Goal: Communication & Community: Share content

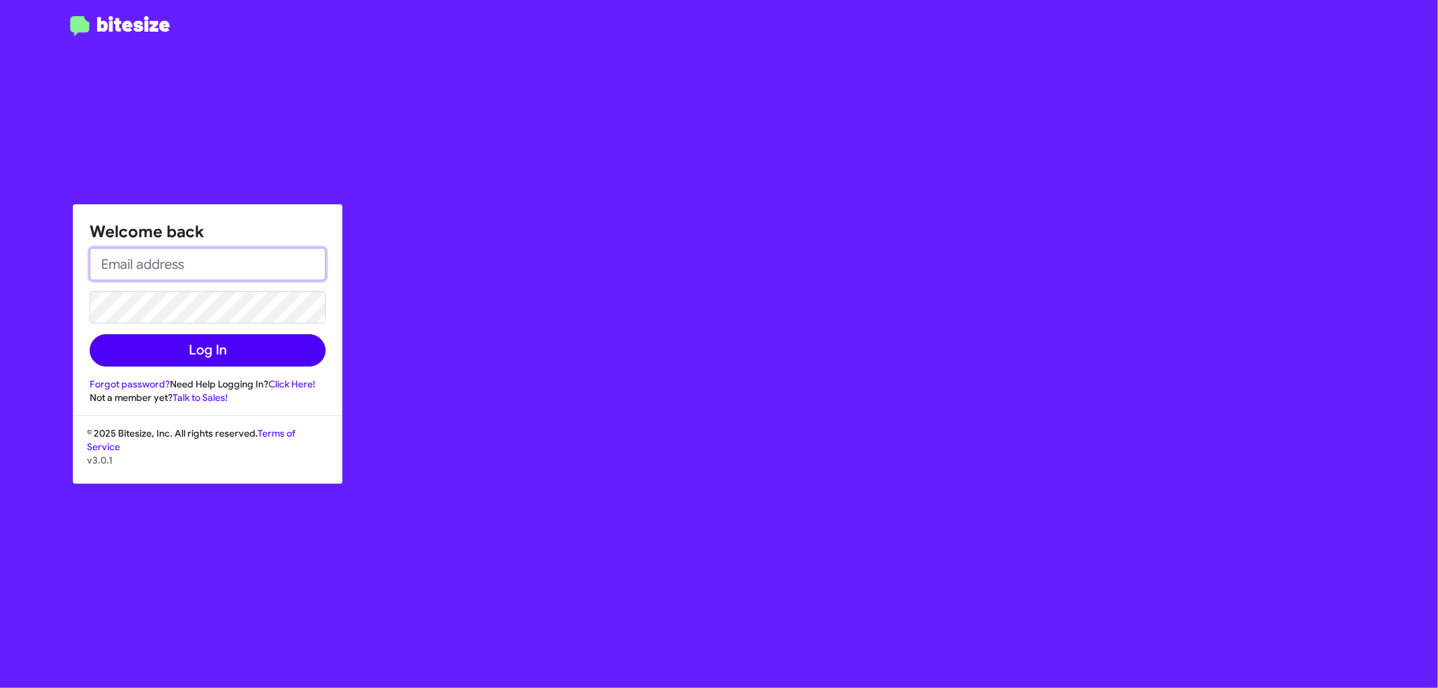
type input "[EMAIL_ADDRESS][DOMAIN_NAME]"
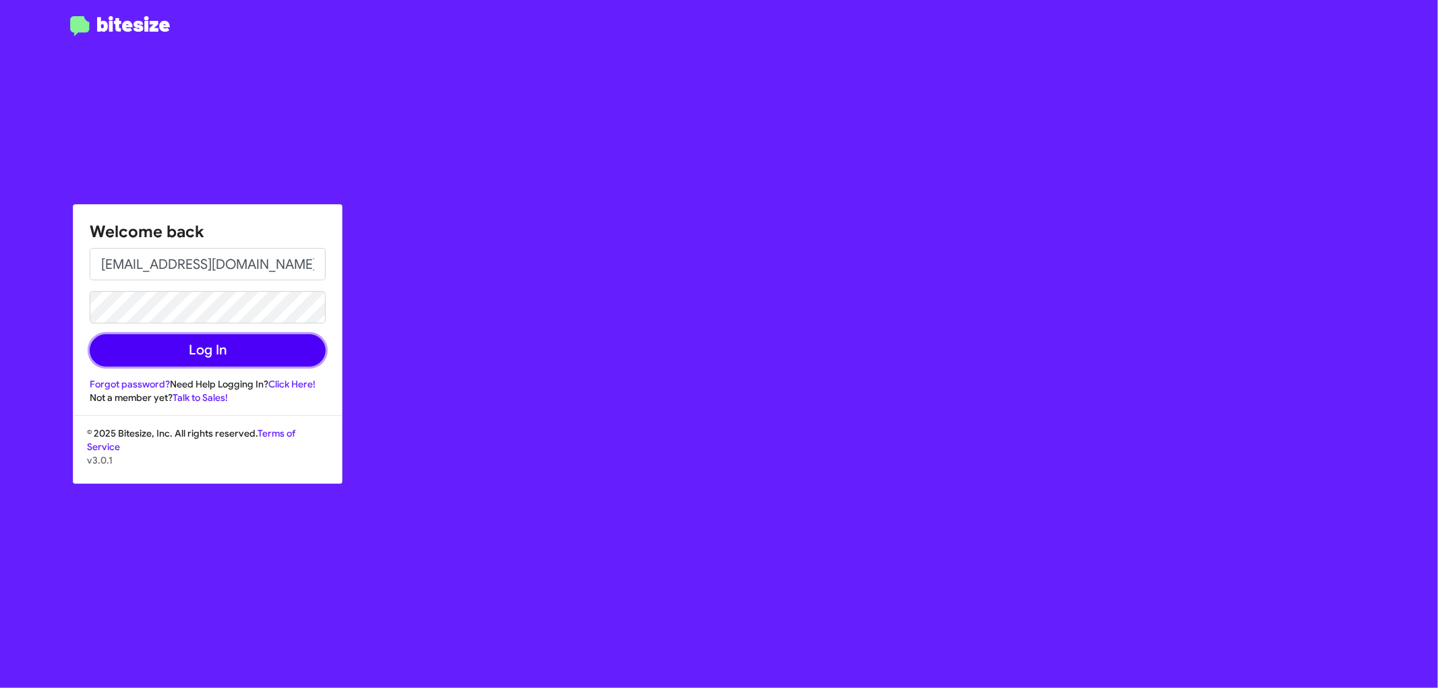
click at [228, 345] on button "Log In" at bounding box center [208, 350] width 236 height 32
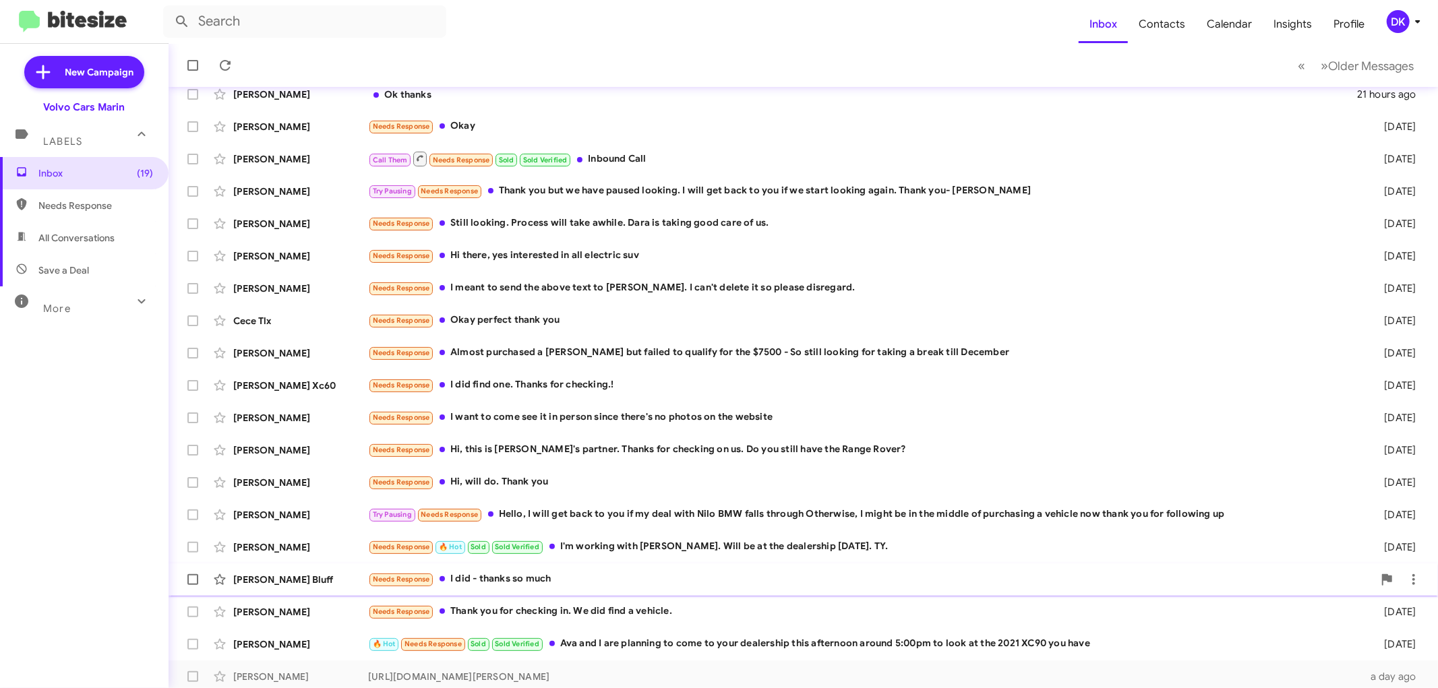
scroll to position [94, 0]
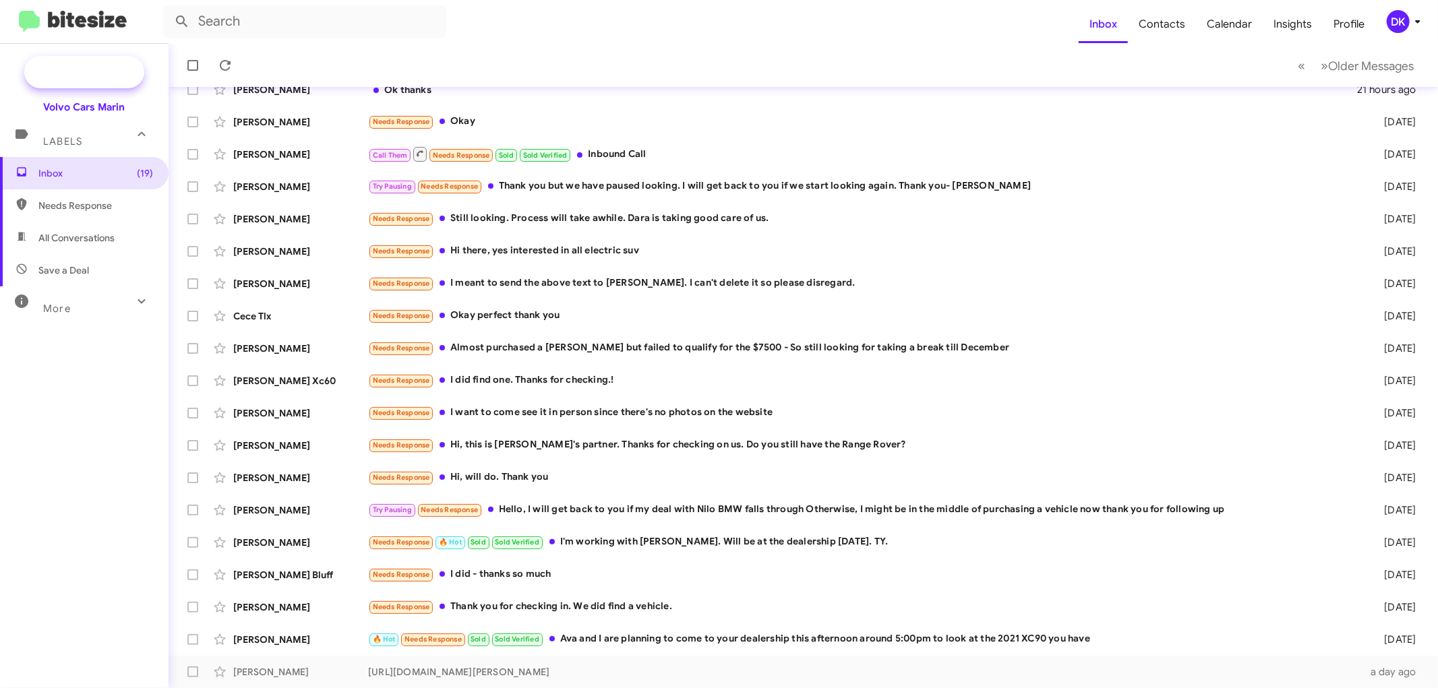
click at [110, 66] on span "New Campaign" at bounding box center [99, 71] width 69 height 13
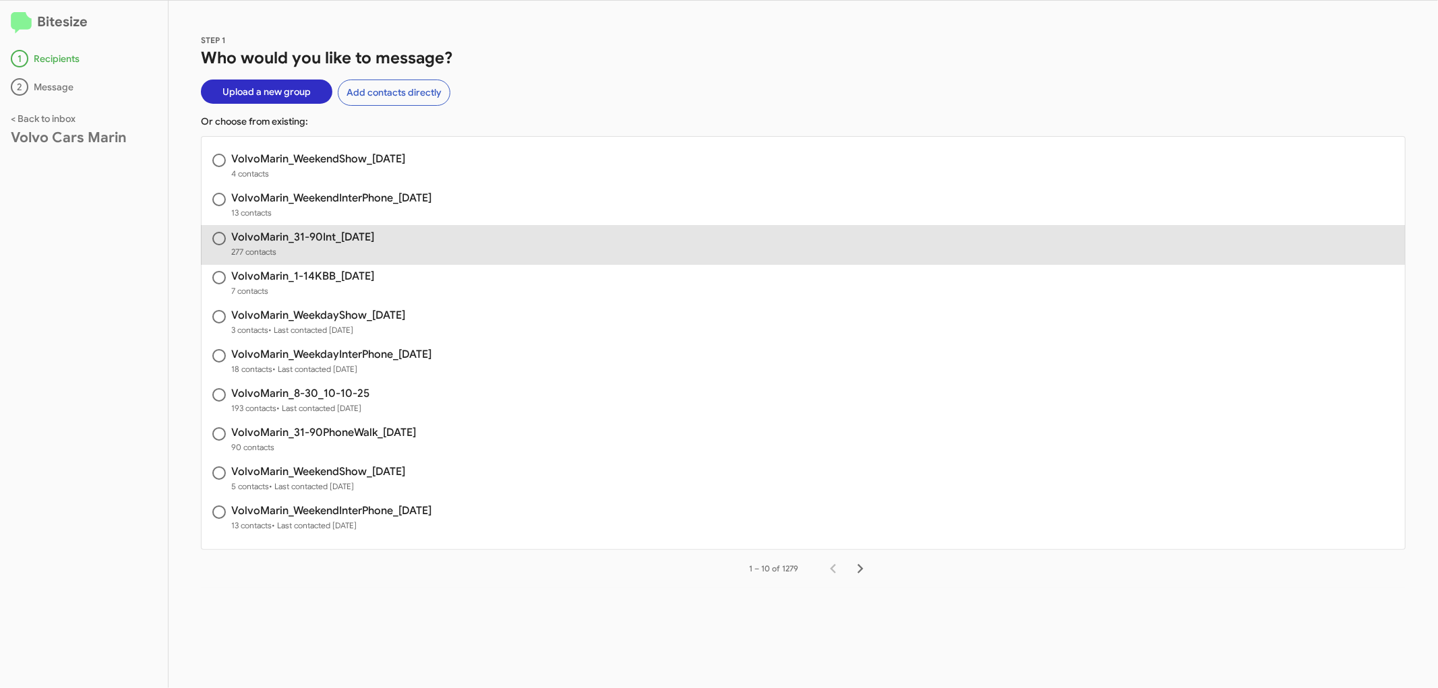
click at [333, 233] on h3 "VolvoMarin_31-90Int_[DATE]" at bounding box center [302, 237] width 143 height 11
radio input "true"
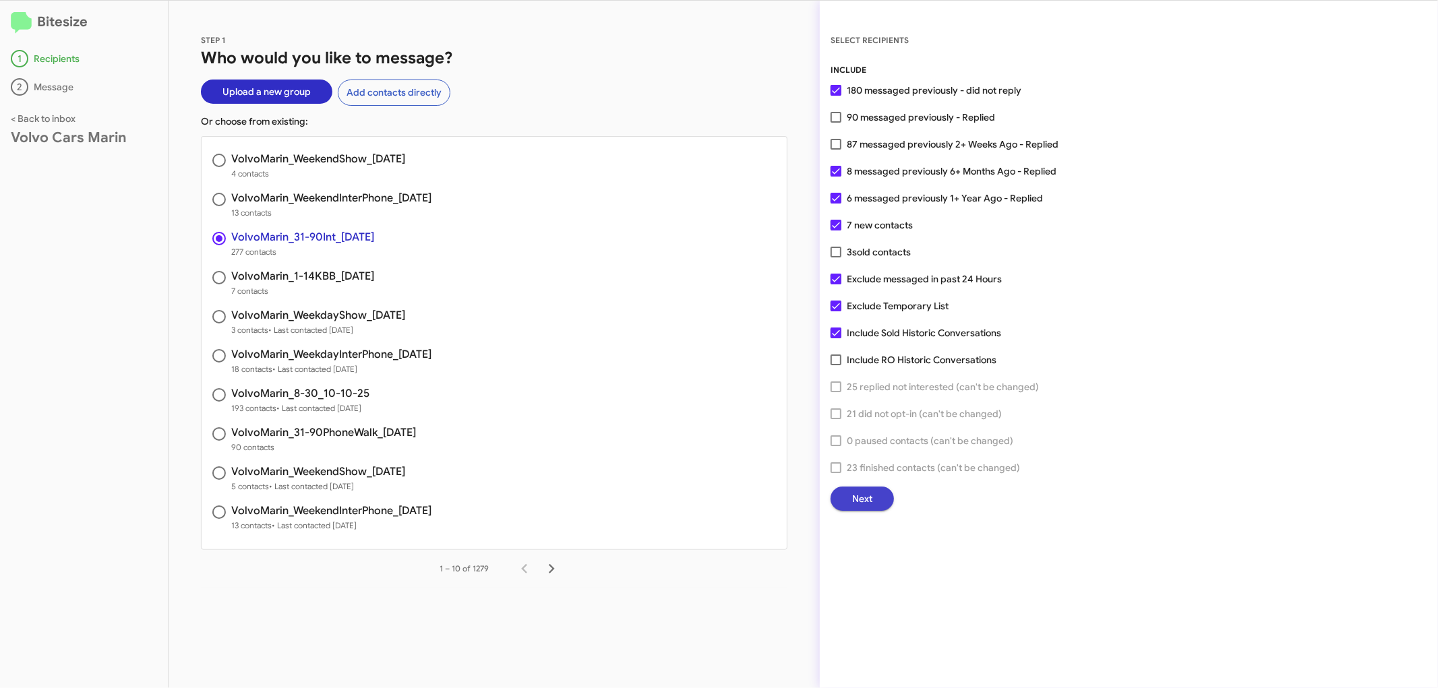
click at [869, 493] on span "Next" at bounding box center [862, 499] width 20 height 24
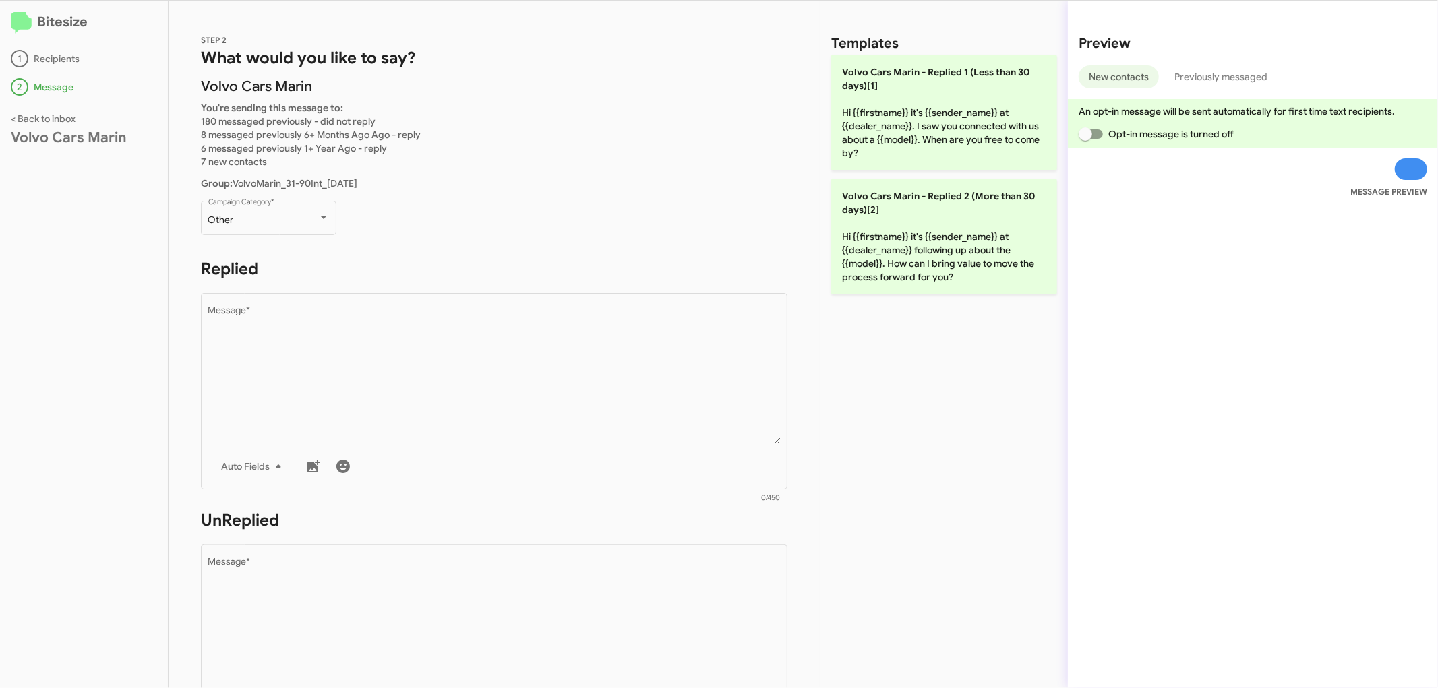
drag, startPoint x: 363, startPoint y: 625, endPoint x: 1062, endPoint y: 71, distance: 892.4
click at [363, 624] on textarea "Message *" at bounding box center [494, 625] width 572 height 137
click at [367, 623] on textarea "Message *" at bounding box center [494, 625] width 572 height 137
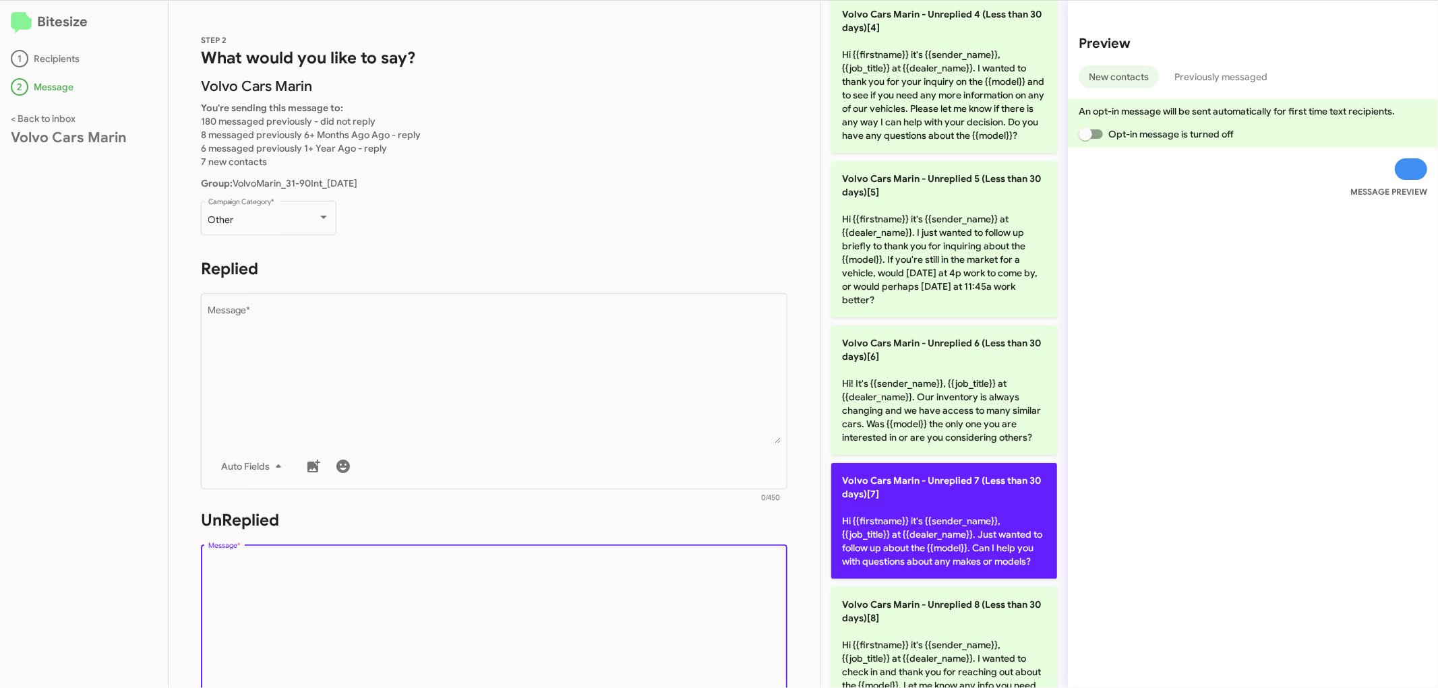
scroll to position [449, 0]
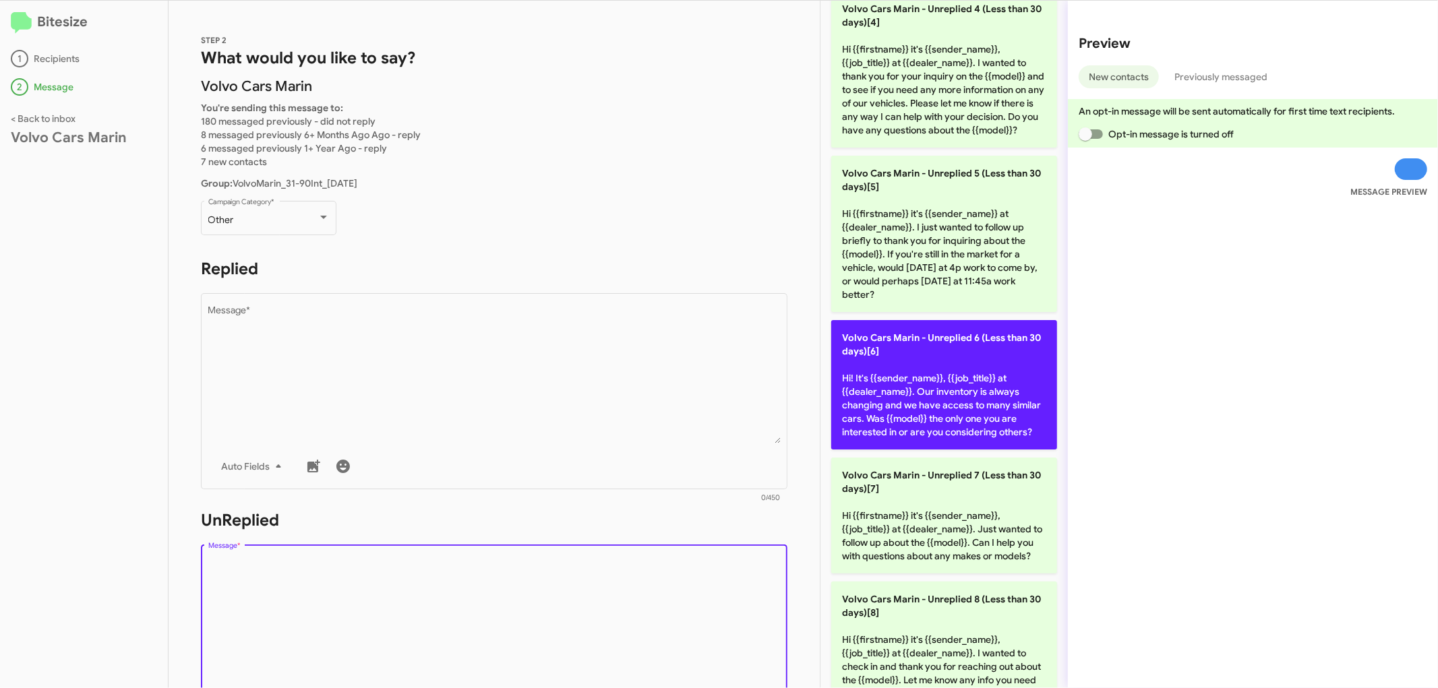
click at [969, 430] on p "Volvo Cars Marin - Unreplied 6 (Less than 30 days)[6] Hi! It's {{sender_name}},…" at bounding box center [944, 384] width 226 height 129
type textarea "Hi! It's {{sender_name}}, {{job_title}} at {{dealer_name}}. Our inventory is al…"
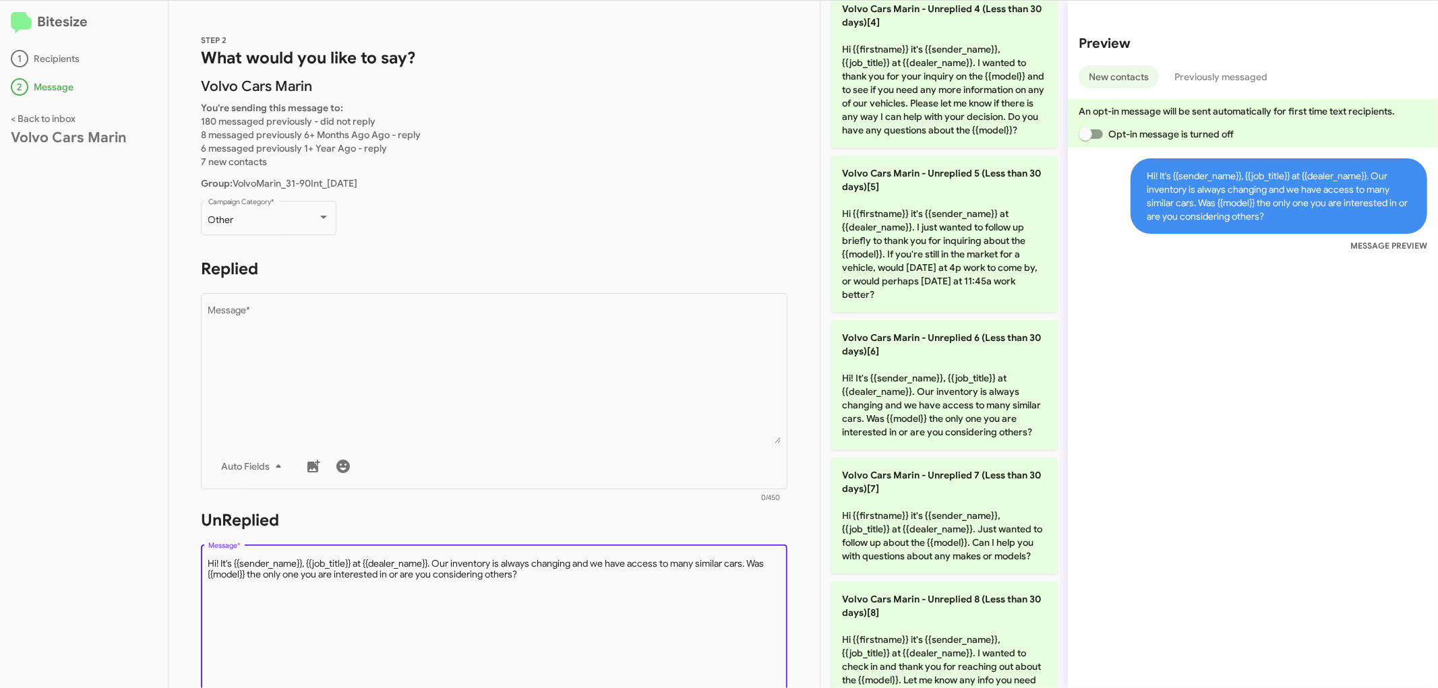
drag, startPoint x: 571, startPoint y: 580, endPoint x: 199, endPoint y: 562, distance: 371.8
click at [199, 562] on div "STEP 2 What would you like to say? Volvo Cars [PERSON_NAME] You're sending this…" at bounding box center [493, 344] width 651 height 687
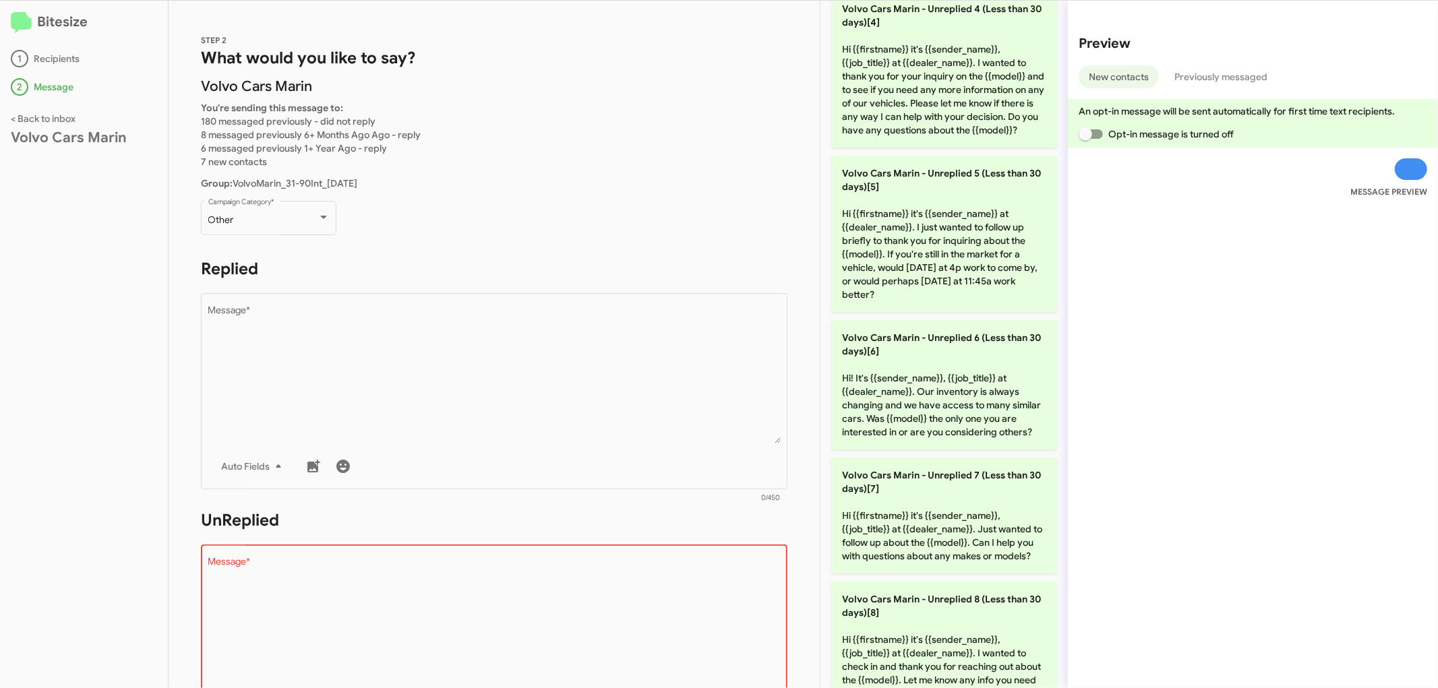
click at [1297, 466] on div "Preview New contacts Previously messaged An opt-in message will be sent automat…" at bounding box center [1253, 344] width 370 height 687
